Goal: Task Accomplishment & Management: Complete application form

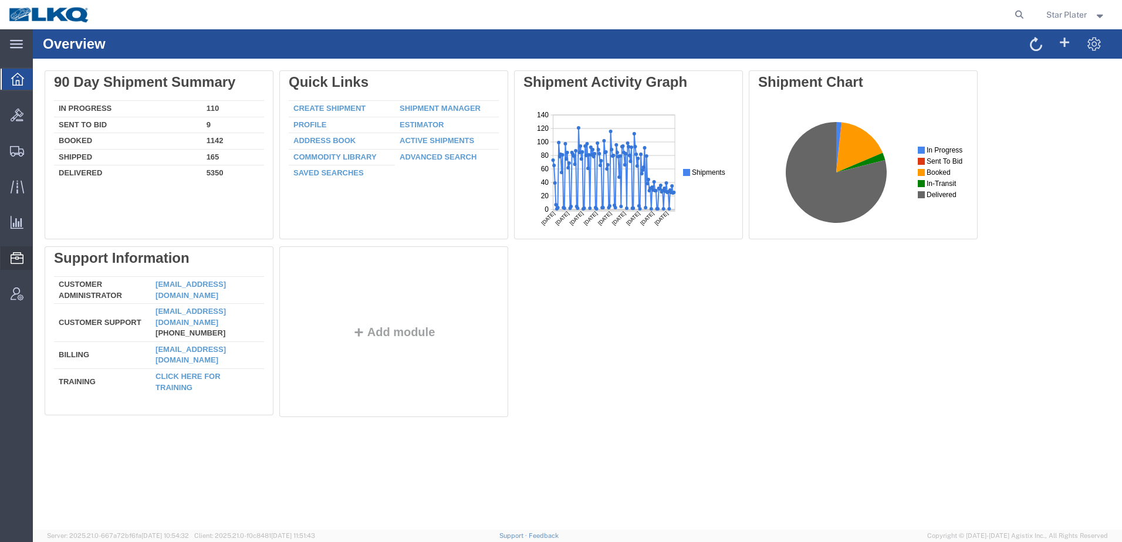
click at [0, 0] on span "Location Appointment" at bounding box center [0, 0] width 0 height 0
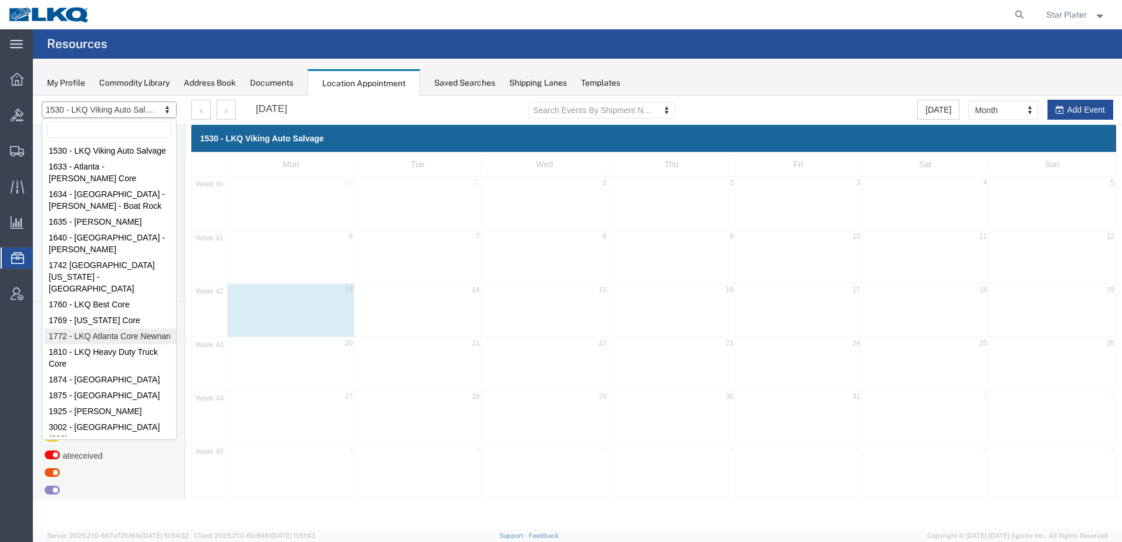
select select "30704"
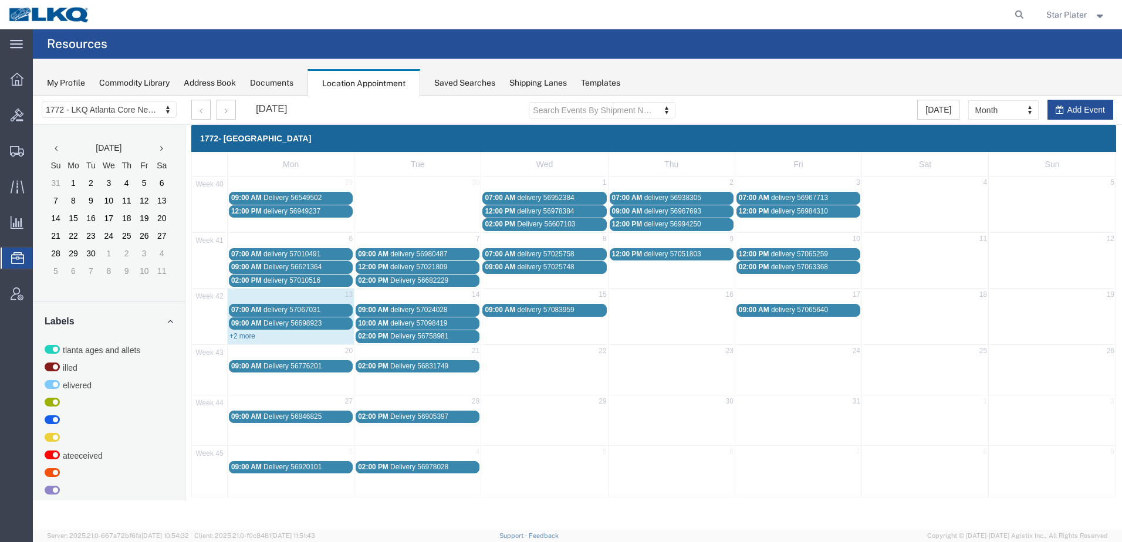
click at [237, 336] on link "+2 more" at bounding box center [242, 336] width 26 height 8
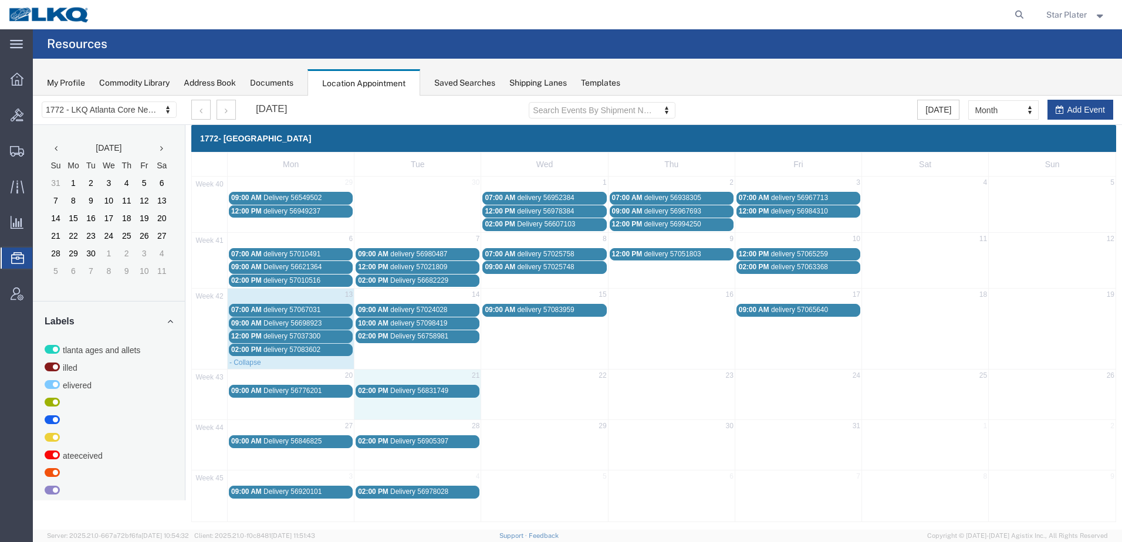
click at [371, 375] on td "21" at bounding box center [417, 377] width 127 height 15
select select "1"
select select
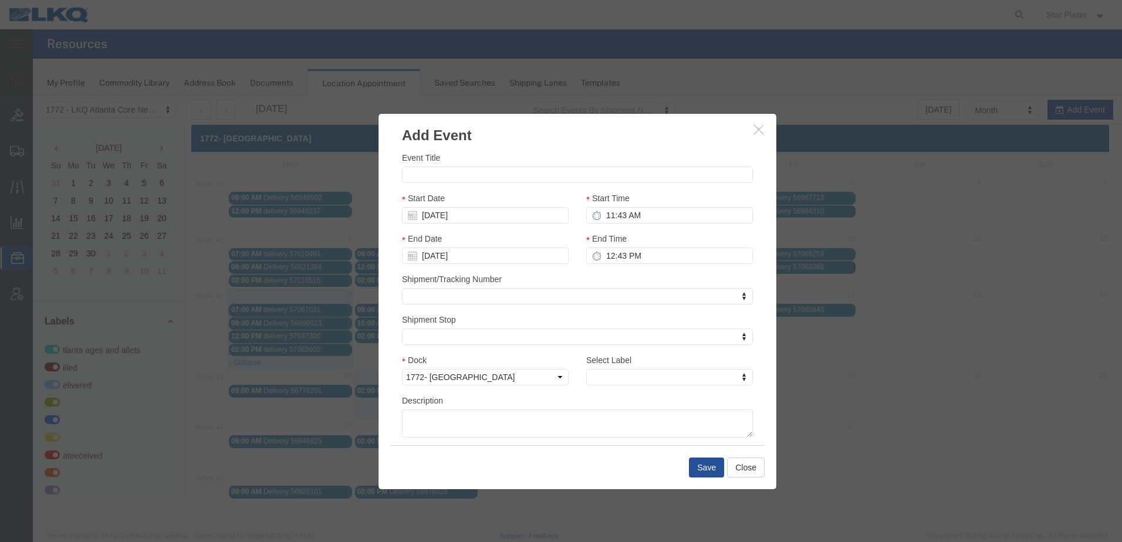
click at [371, 375] on div "Location Scheduling 1772 - LKQ [GEOGRAPHIC_DATA] Core Newnan 1530 - LKQ Viking …" at bounding box center [574, 315] width 1082 height 439
click at [371, 375] on div at bounding box center [577, 313] width 1089 height 434
select select
select select "1"
select select
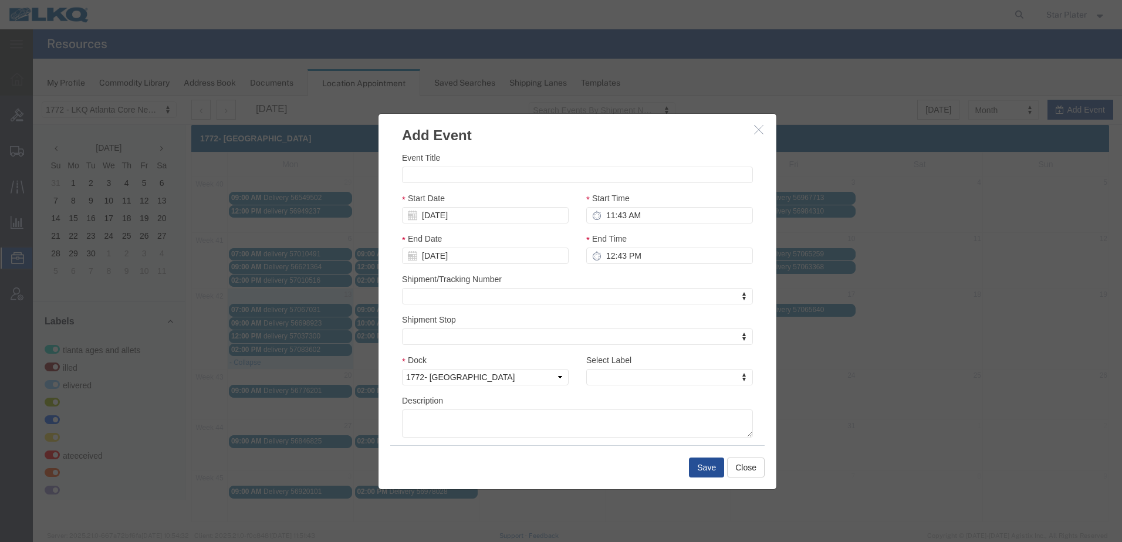
click at [371, 375] on div at bounding box center [577, 313] width 1089 height 434
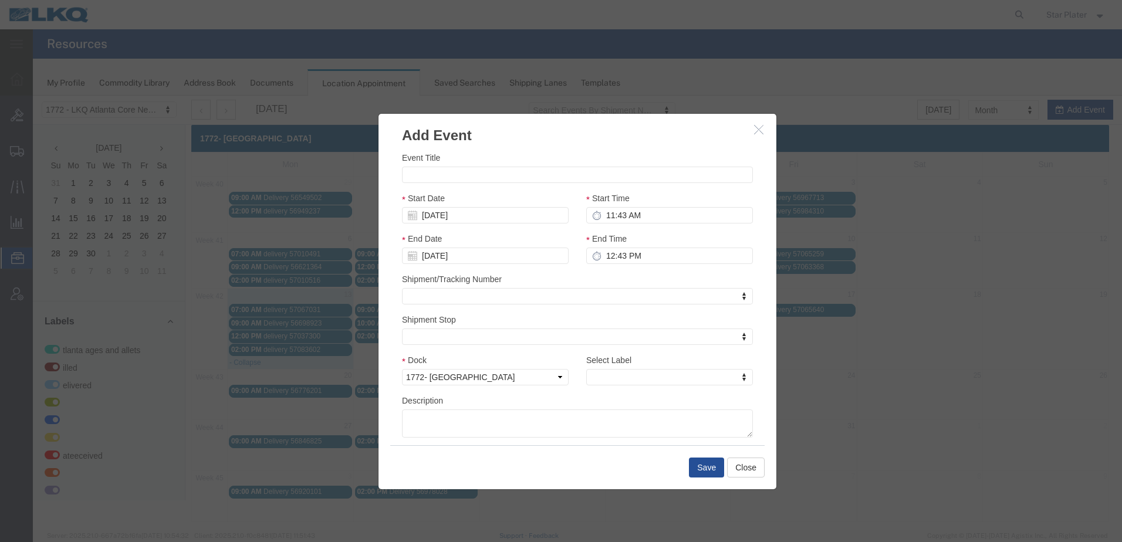
drag, startPoint x: 371, startPoint y: 375, endPoint x: 824, endPoint y: 363, distance: 453.1
click at [824, 363] on div at bounding box center [577, 313] width 1089 height 434
click at [756, 125] on icon "button" at bounding box center [758, 129] width 9 height 10
